Goal: Find specific page/section: Find specific page/section

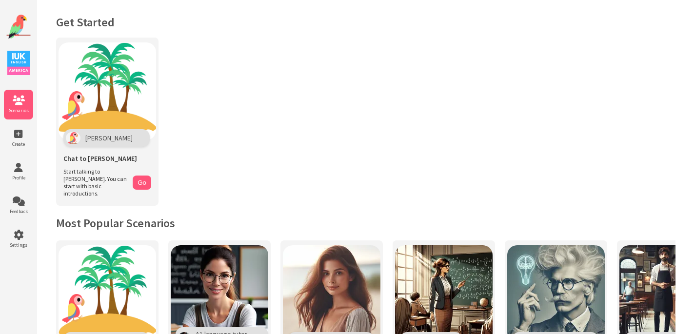
click at [20, 63] on img at bounding box center [18, 63] width 22 height 24
click at [19, 135] on icon at bounding box center [18, 134] width 29 height 10
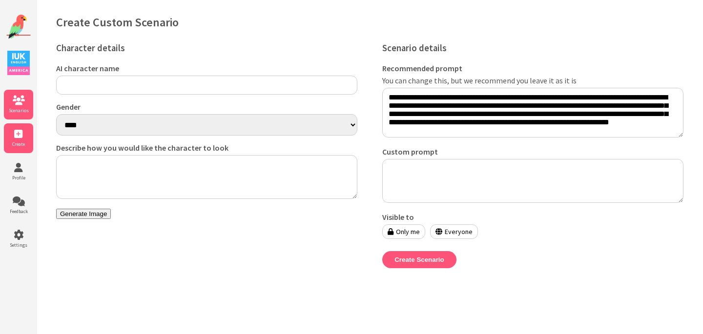
click at [24, 105] on li "Scenarios" at bounding box center [18, 105] width 29 height 30
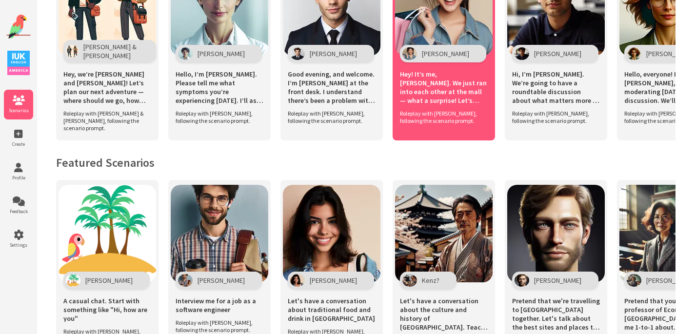
scroll to position [531, 0]
